Goal: Task Accomplishment & Management: Use online tool/utility

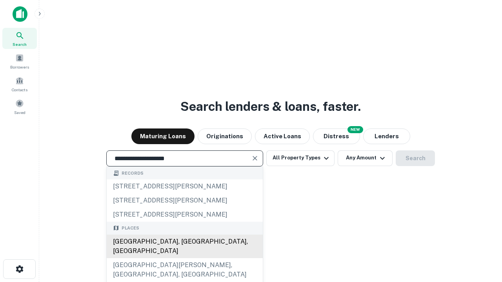
click at [184, 258] on div "[GEOGRAPHIC_DATA], [GEOGRAPHIC_DATA], [GEOGRAPHIC_DATA]" at bounding box center [185, 247] width 156 height 24
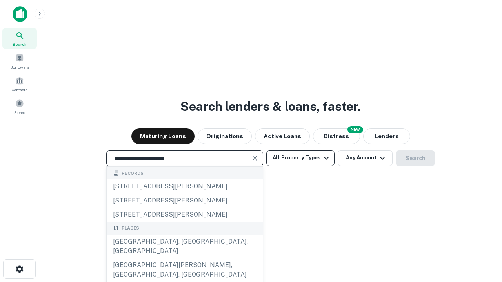
type input "**********"
click at [300, 158] on button "All Property Types" at bounding box center [300, 159] width 68 height 16
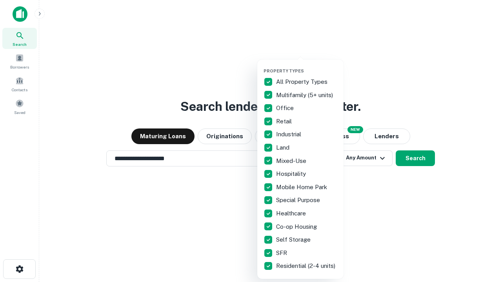
click at [307, 66] on button "button" at bounding box center [307, 66] width 86 height 0
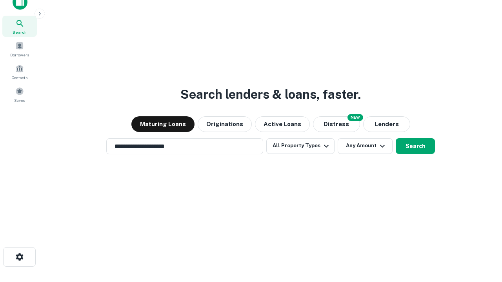
scroll to position [5, 95]
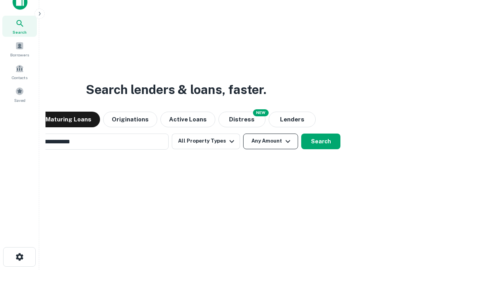
click at [243, 134] on button "Any Amount" at bounding box center [270, 142] width 55 height 16
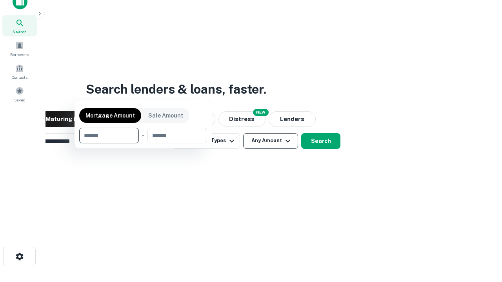
scroll to position [56, 222]
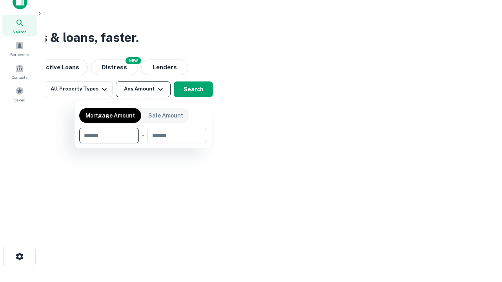
type input "*******"
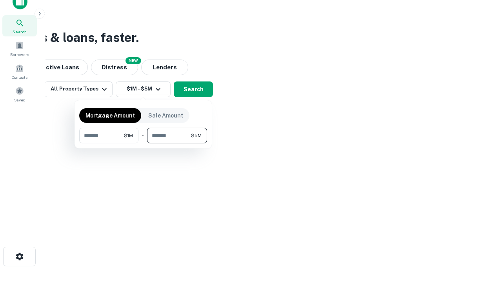
type input "*******"
click at [143, 144] on button "button" at bounding box center [143, 144] width 128 height 0
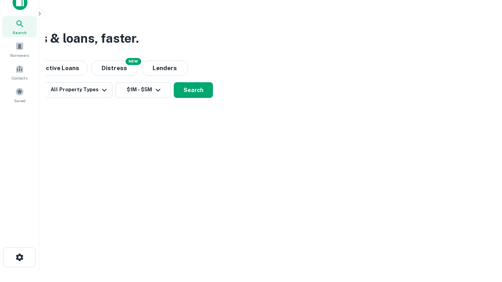
scroll to position [5, 145]
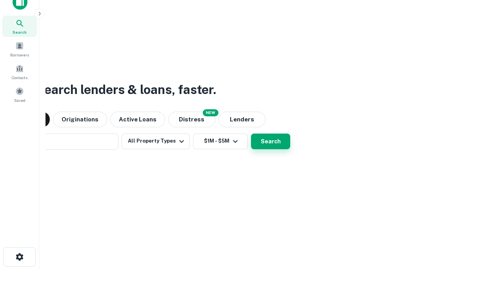
click at [251, 134] on button "Search" at bounding box center [270, 142] width 39 height 16
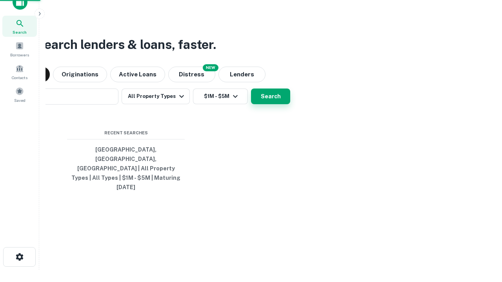
scroll to position [21, 222]
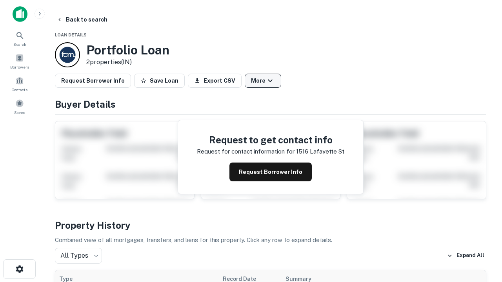
click at [263, 81] on button "More" at bounding box center [263, 81] width 36 height 14
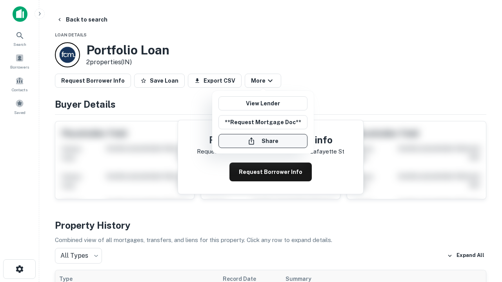
click at [263, 141] on button "Share" at bounding box center [262, 141] width 89 height 14
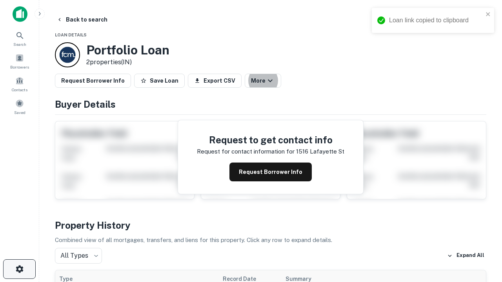
click at [19, 269] on icon "button" at bounding box center [19, 269] width 9 height 9
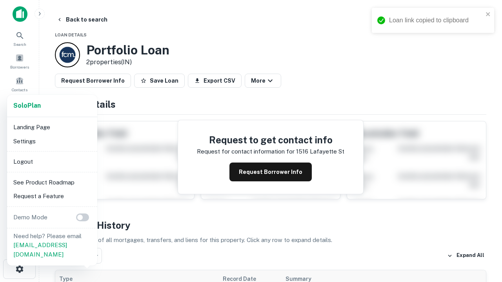
click at [52, 162] on li "Logout" at bounding box center [52, 162] width 84 height 14
